Goal: Navigation & Orientation: Go to known website

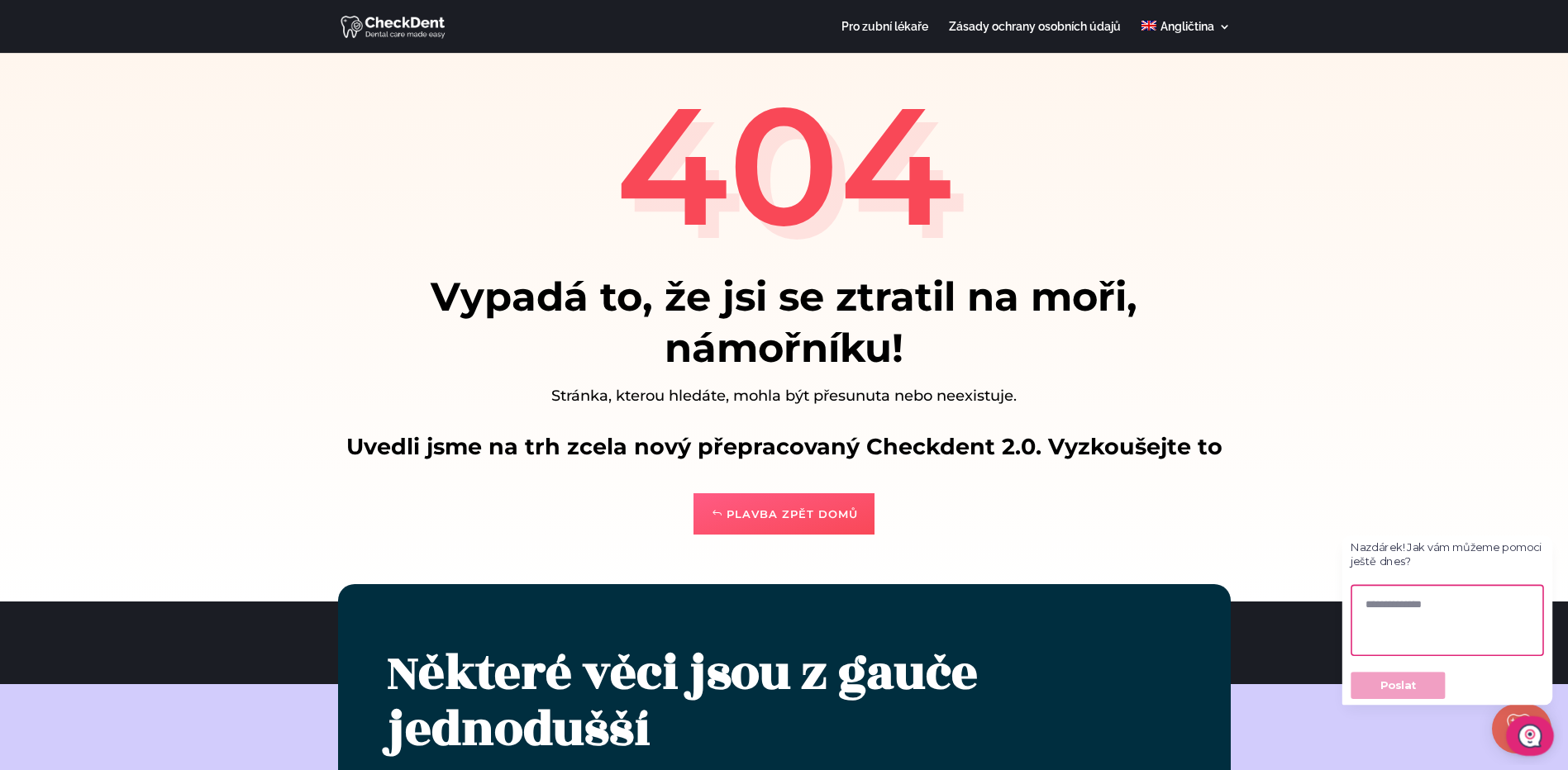
click at [782, 511] on link "Plavba zpět domů" at bounding box center [784, 514] width 181 height 41
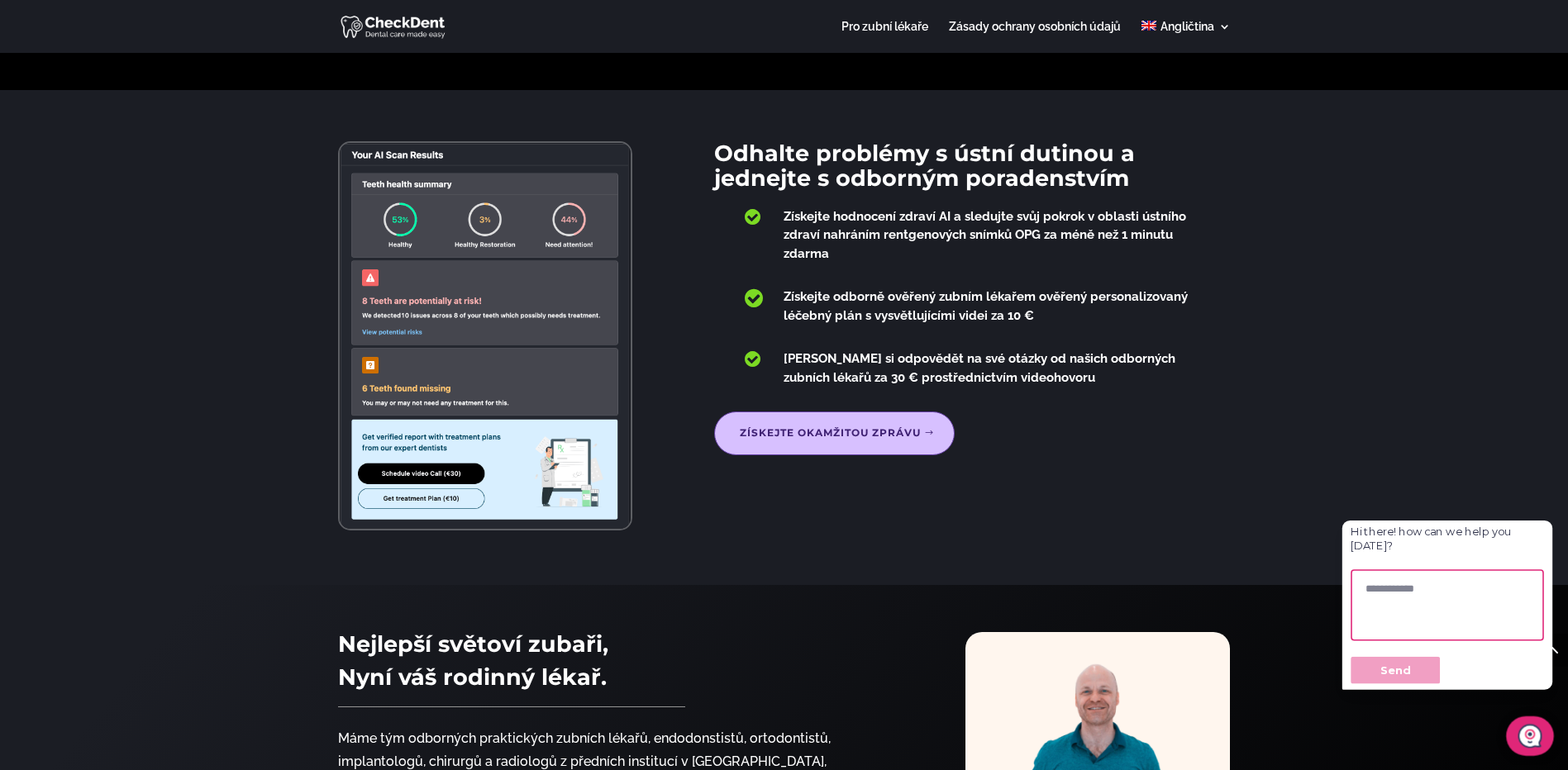
scroll to position [600, 0]
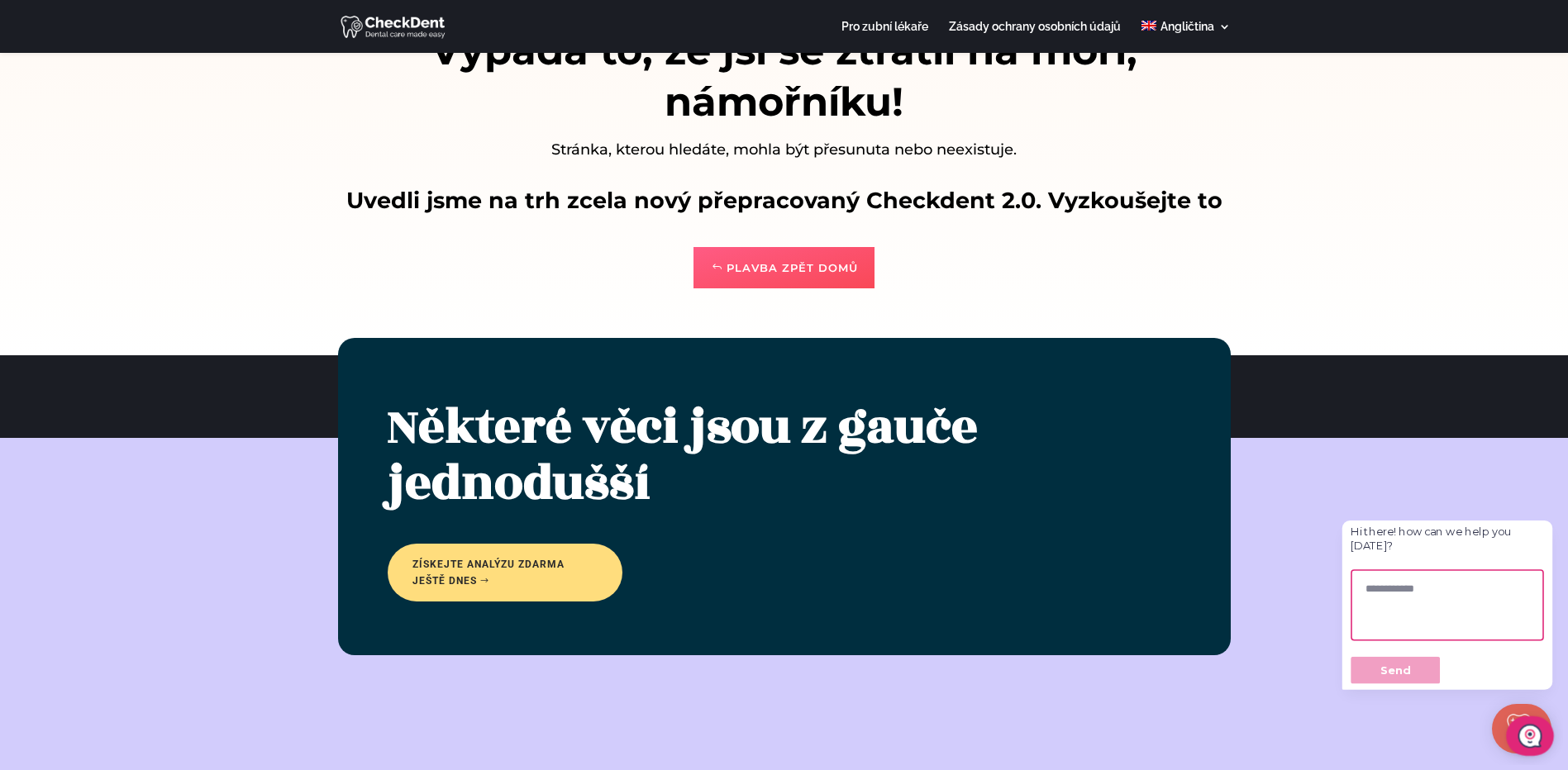
scroll to position [246, 0]
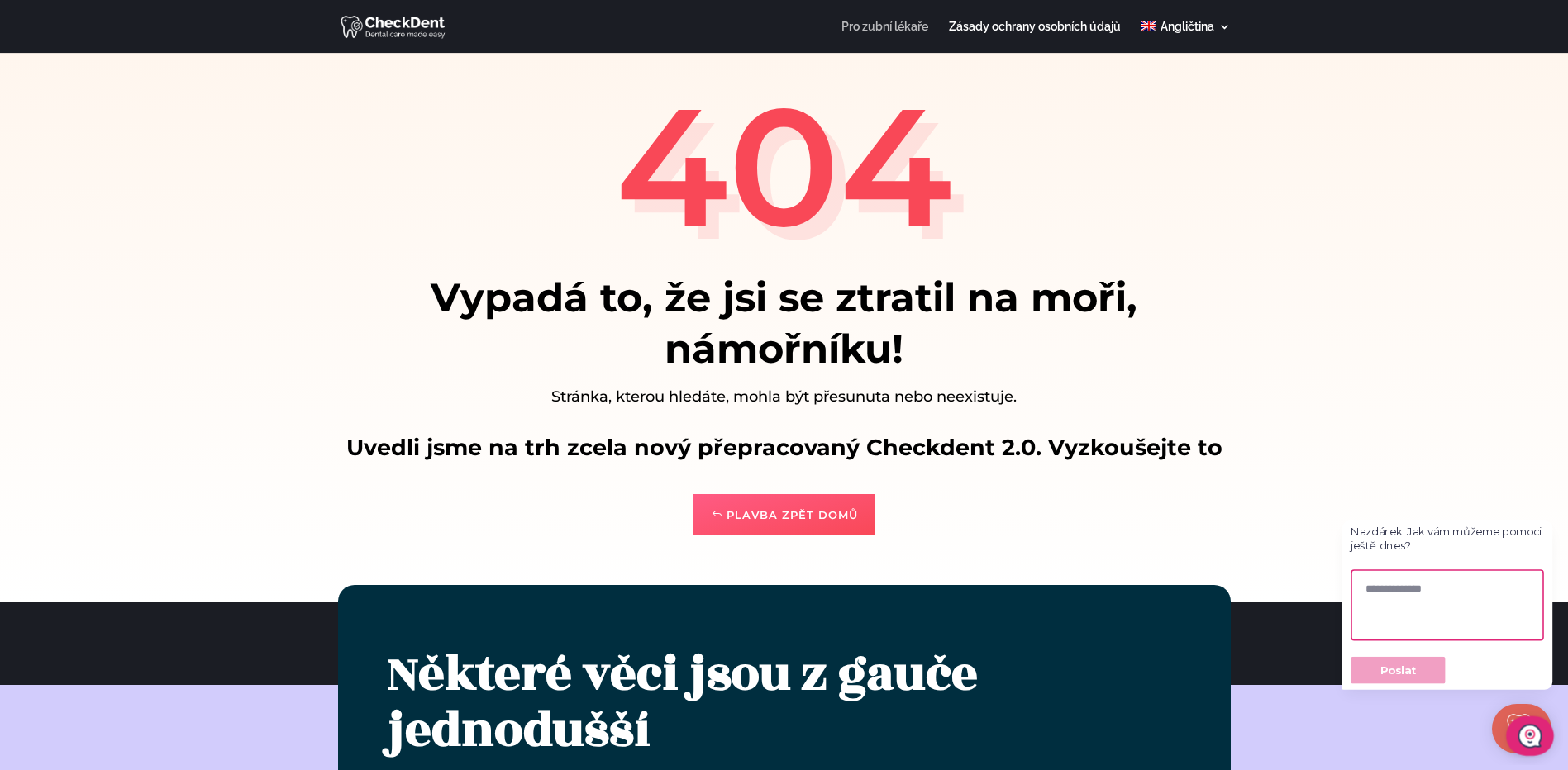
click at [876, 29] on link "Pro zubní lékaře" at bounding box center [884, 36] width 87 height 32
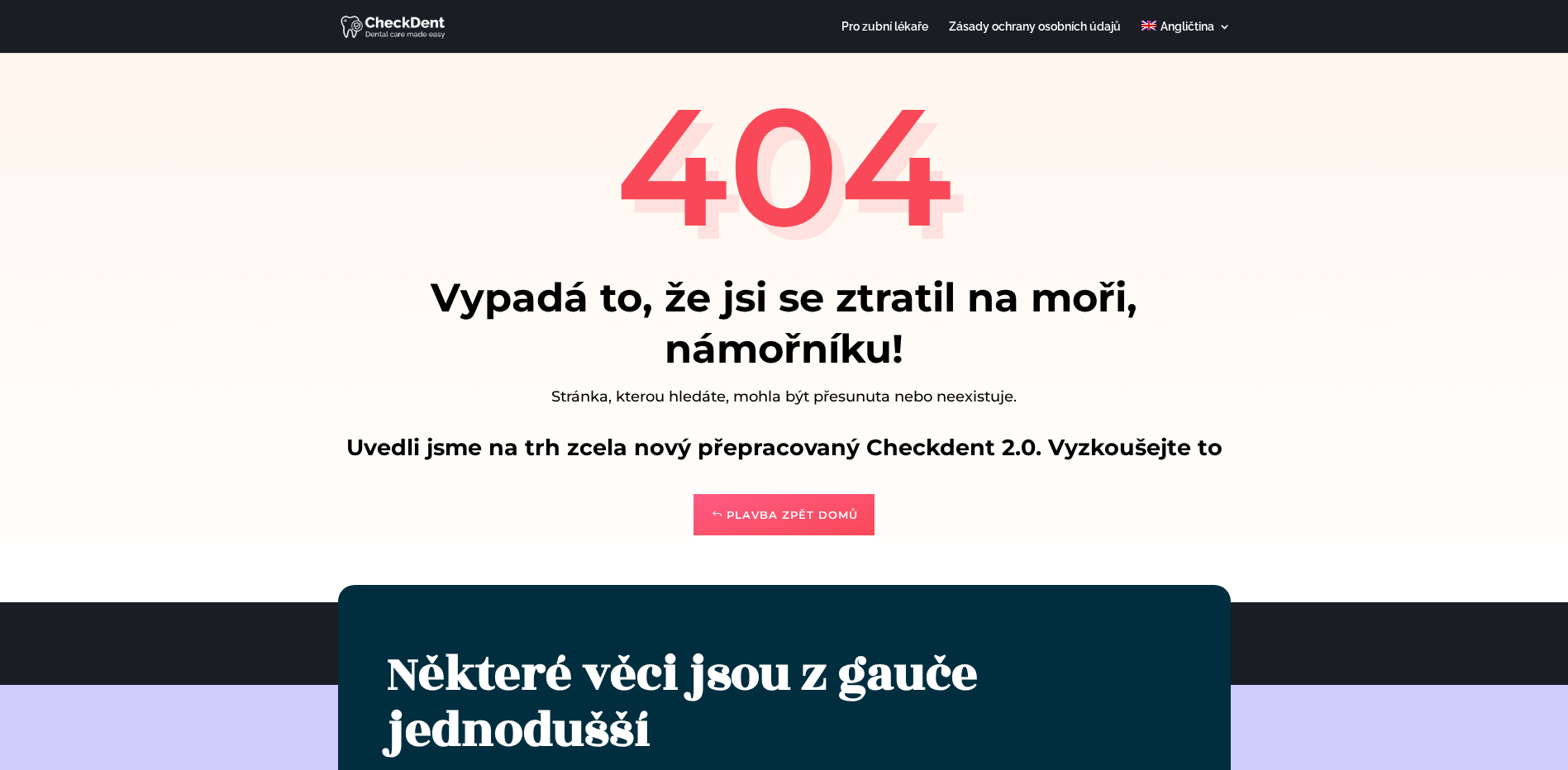
scroll to position [13, 0]
